Goal: Transaction & Acquisition: Book appointment/travel/reservation

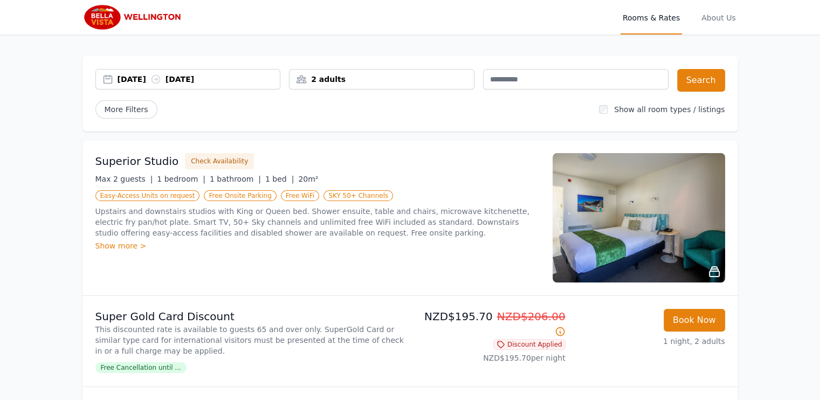
click at [161, 85] on div "[DATE] [DATE]" at bounding box center [187, 79] width 185 height 20
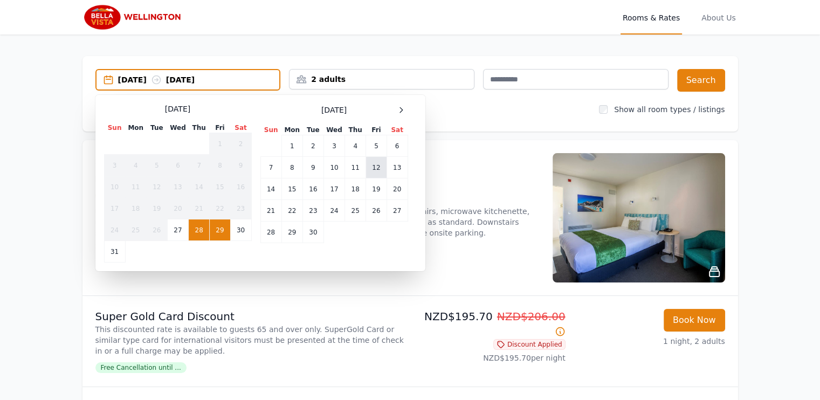
click at [376, 168] on td "12" at bounding box center [376, 168] width 20 height 22
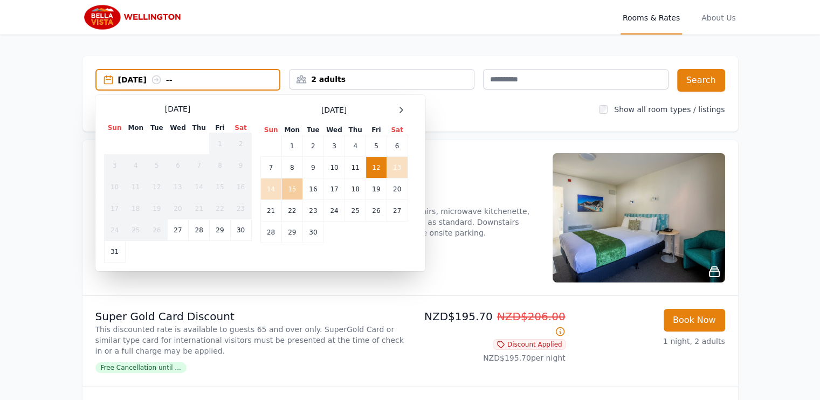
click at [291, 189] on td "15" at bounding box center [291, 189] width 21 height 22
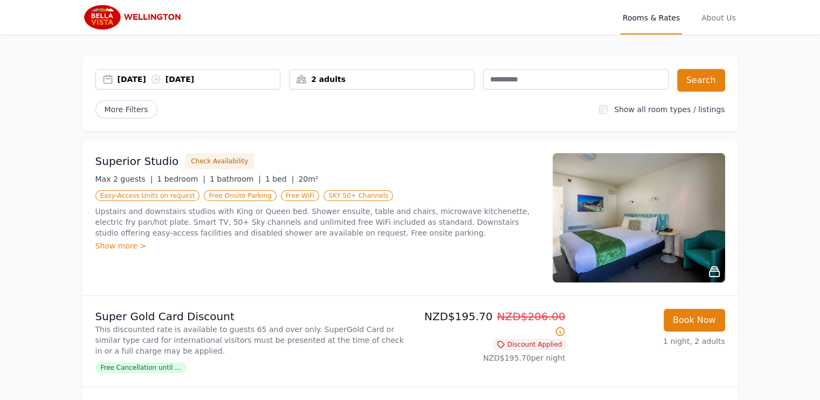
click at [420, 80] on div "2 adults" at bounding box center [381, 79] width 184 height 11
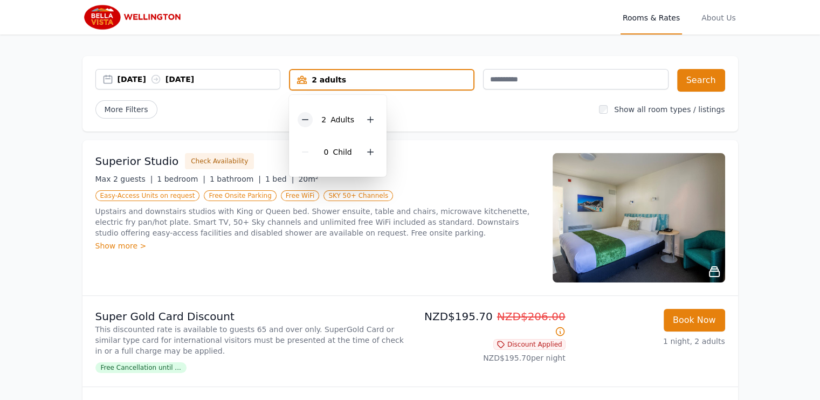
click at [308, 117] on icon at bounding box center [305, 119] width 9 height 9
click at [475, 108] on div "More Filters" at bounding box center [342, 109] width 495 height 18
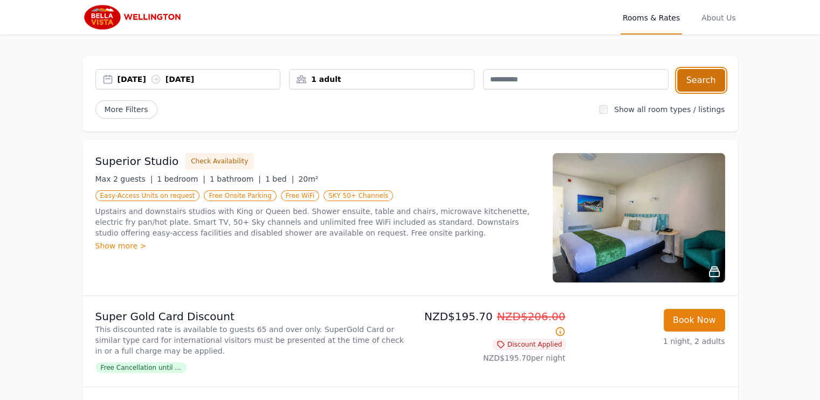
click at [697, 80] on button "Search" at bounding box center [701, 80] width 48 height 23
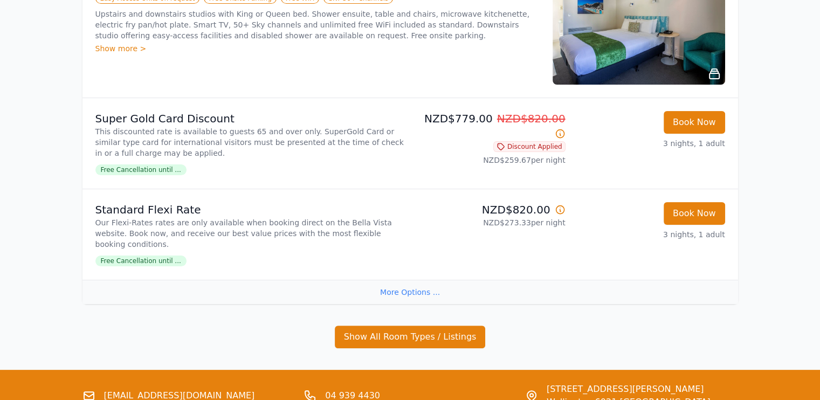
scroll to position [216, 0]
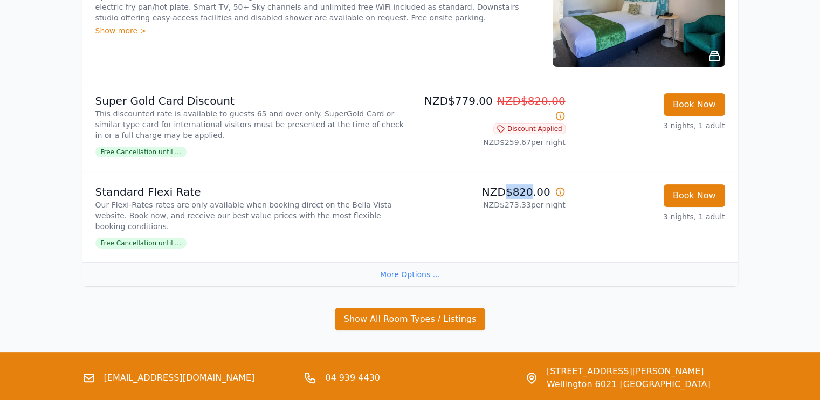
drag, startPoint x: 536, startPoint y: 192, endPoint x: 512, endPoint y: 191, distance: 23.7
click at [512, 191] on p "NZD$820.00" at bounding box center [489, 191] width 151 height 15
copy p "$820"
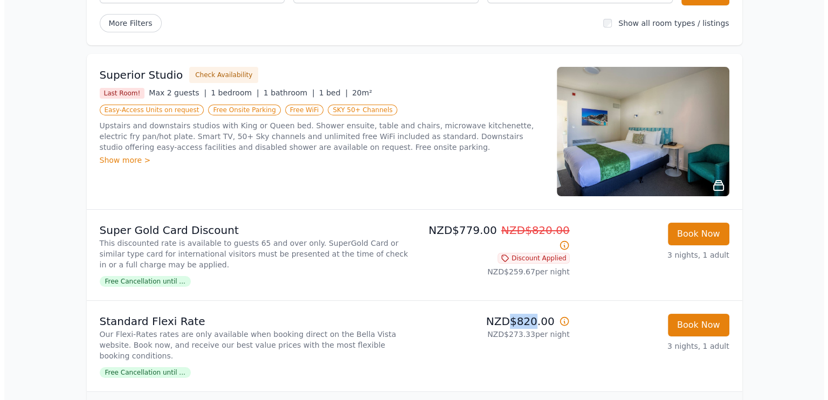
scroll to position [67, 0]
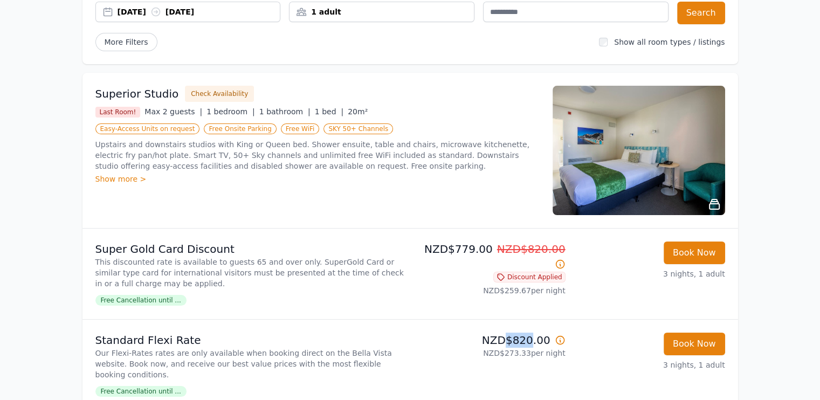
click at [634, 147] on img at bounding box center [638, 150] width 172 height 129
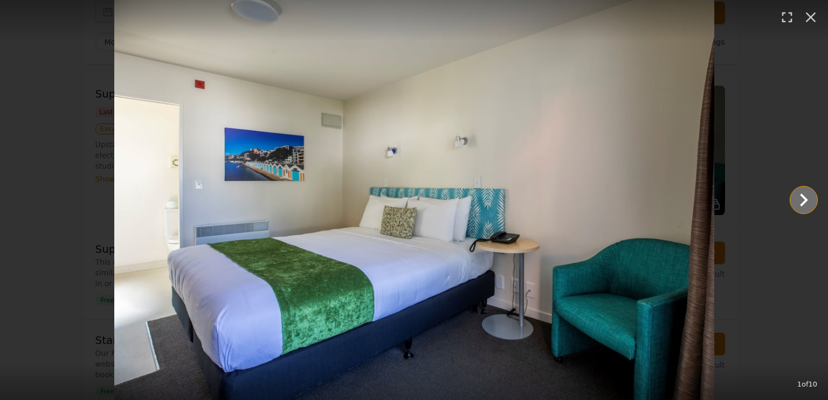
click at [805, 201] on icon "Show slide 2 of 10" at bounding box center [804, 199] width 8 height 13
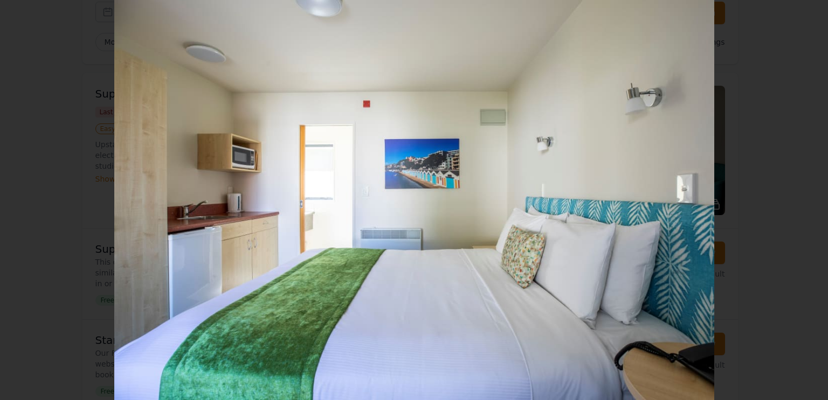
click at [805, 201] on icon "Show slide 3 of 10" at bounding box center [804, 199] width 8 height 13
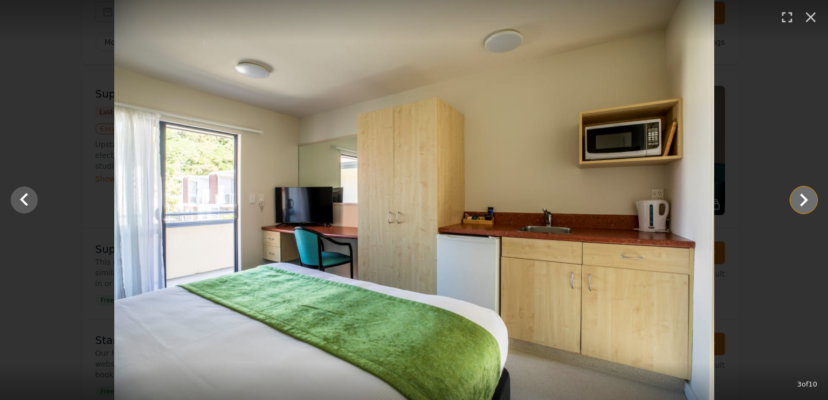
click at [805, 201] on icon "Show slide 4 of 10" at bounding box center [804, 199] width 8 height 13
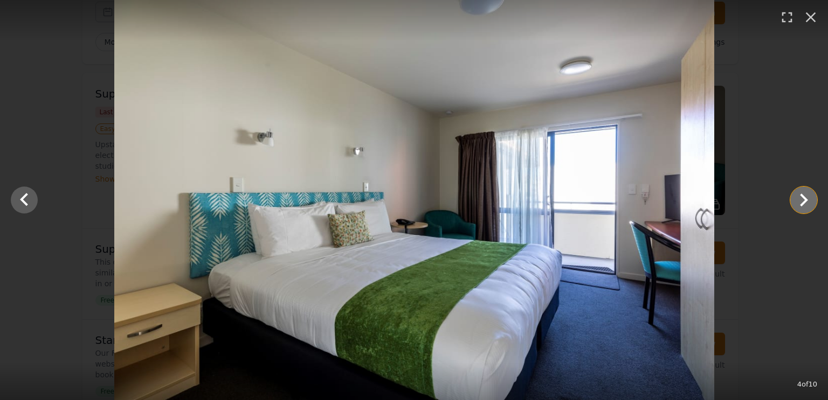
click at [805, 201] on icon "Show slide 5 of 10" at bounding box center [804, 199] width 8 height 13
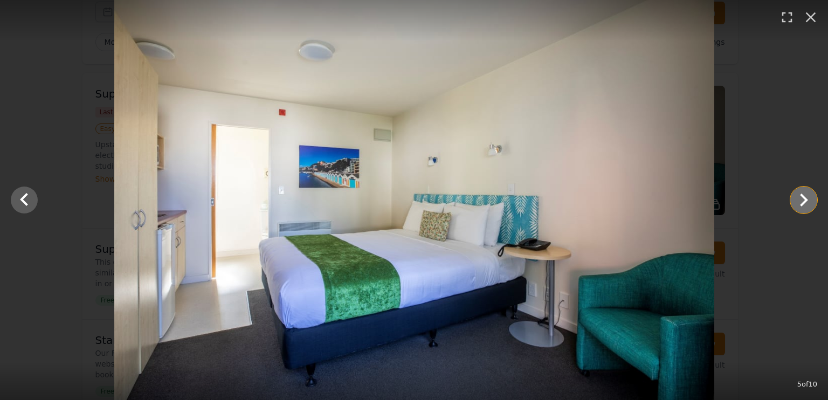
click at [805, 201] on icon "Show slide 6 of 10" at bounding box center [804, 199] width 8 height 13
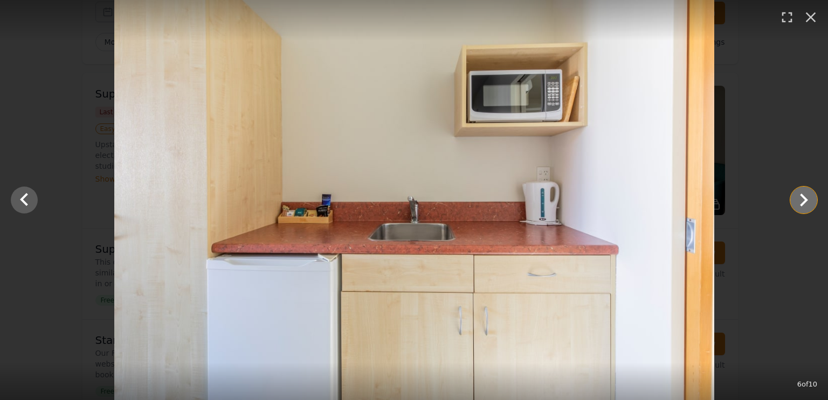
click at [805, 201] on icon "Show slide 7 of 10" at bounding box center [804, 199] width 8 height 13
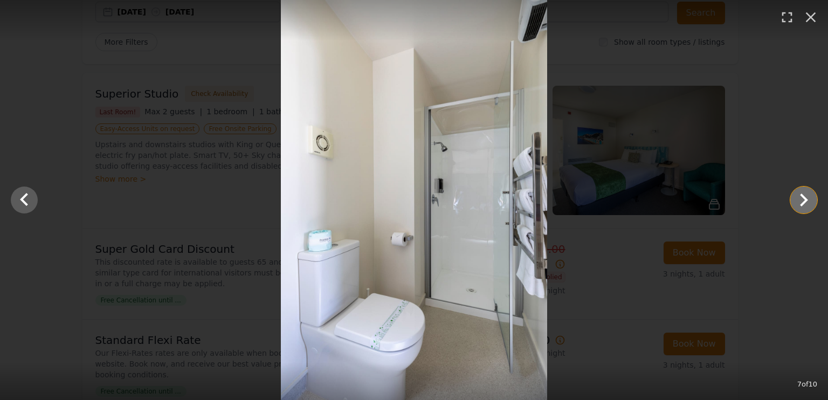
click at [801, 202] on icon "Show slide 8 of 10" at bounding box center [804, 200] width 26 height 26
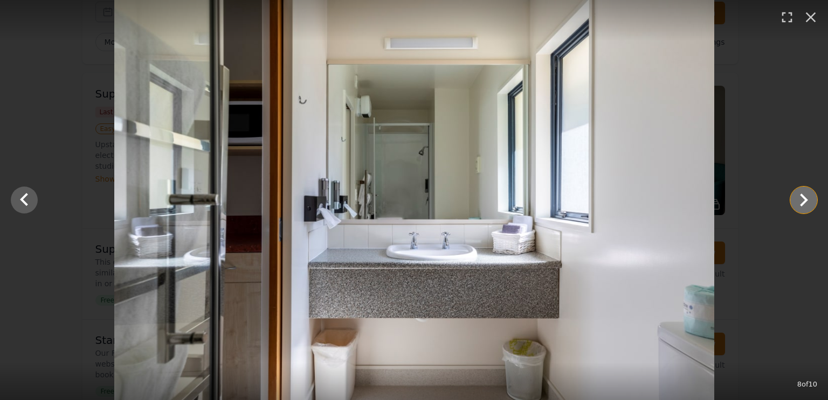
click at [801, 202] on icon "Show slide 9 of 10" at bounding box center [804, 200] width 26 height 26
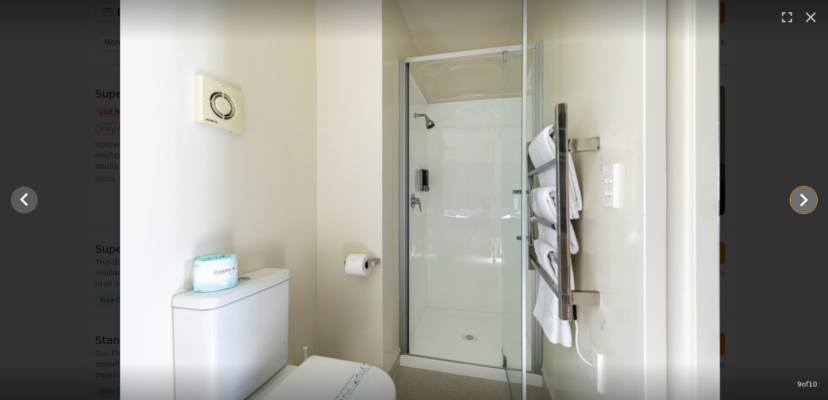
click at [801, 202] on icon "Show slide 10 of 10" at bounding box center [804, 200] width 26 height 26
